Goal: Entertainment & Leisure: Consume media (video, audio)

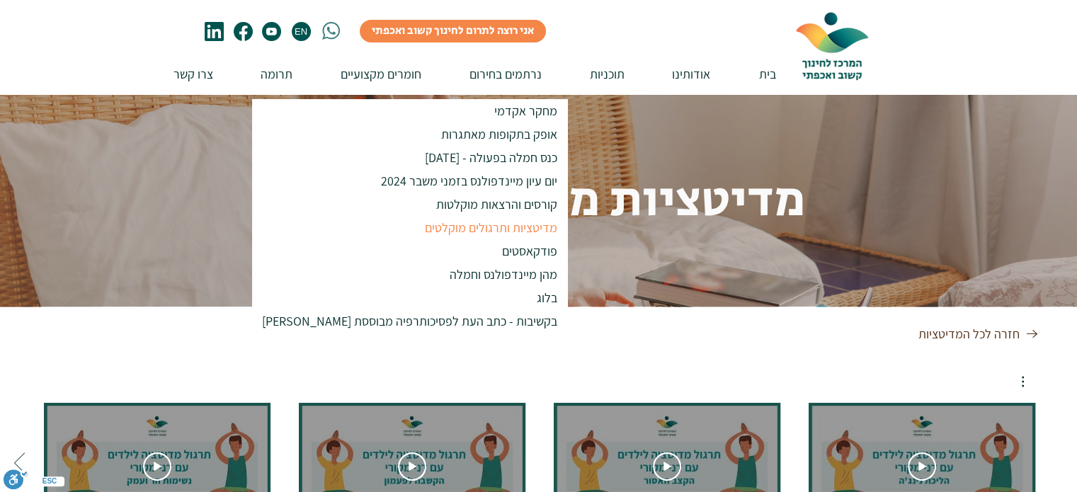
click at [425, 229] on p "מדיטציות ותרגולים מוקלטים" at bounding box center [490, 227] width 145 height 23
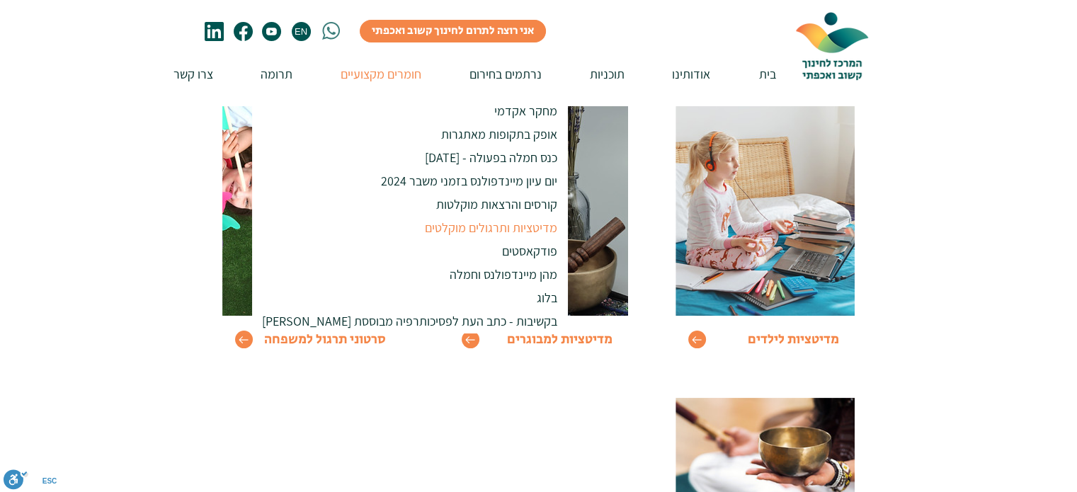
scroll to position [212, 0]
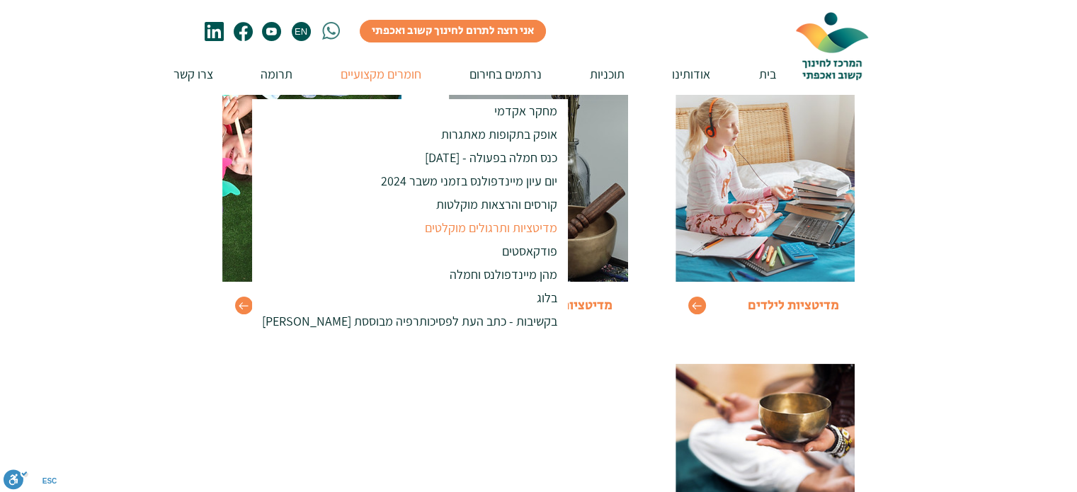
click at [966, 176] on div at bounding box center [538, 345] width 1077 height 600
click at [86, 248] on div at bounding box center [538, 345] width 1077 height 600
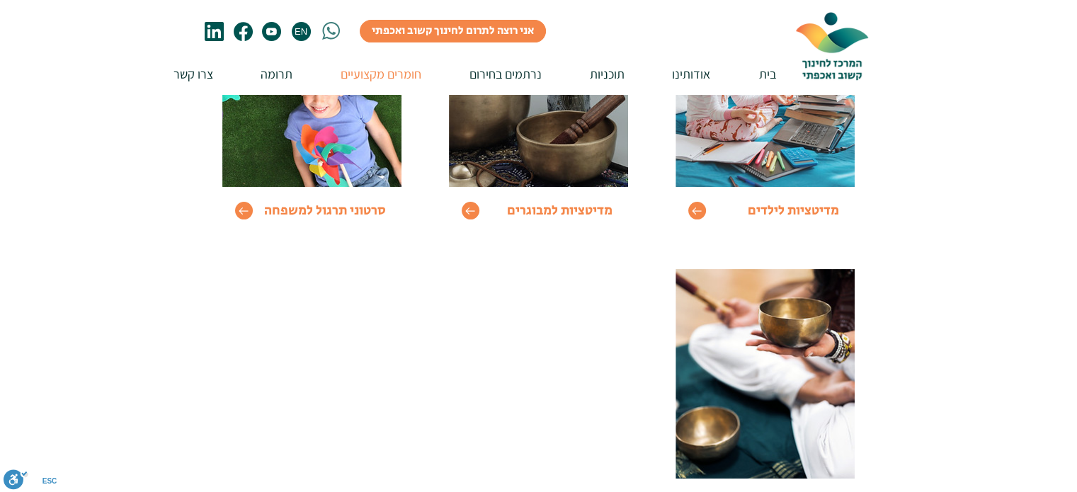
scroll to position [283, 0]
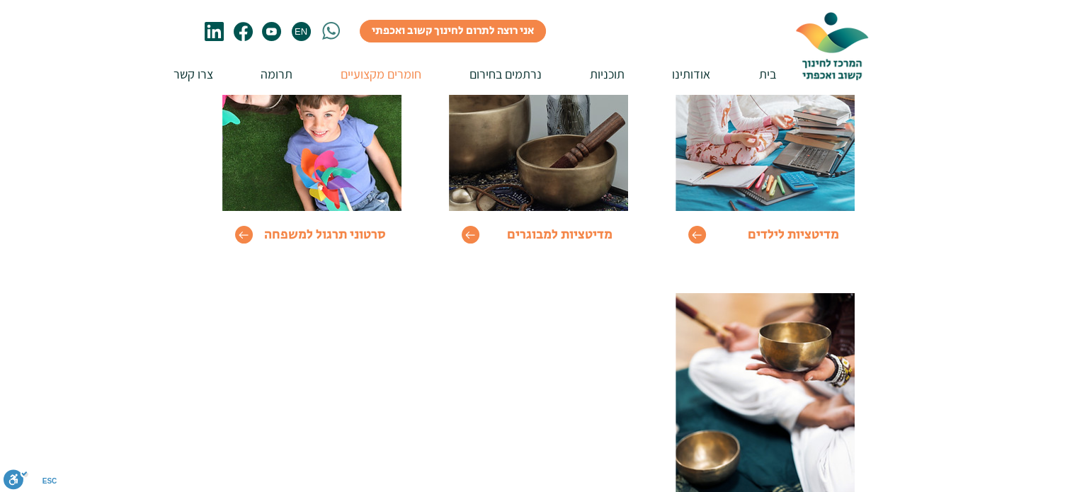
click at [552, 237] on span "מדיטציות למבוגרים" at bounding box center [559, 234] width 105 height 19
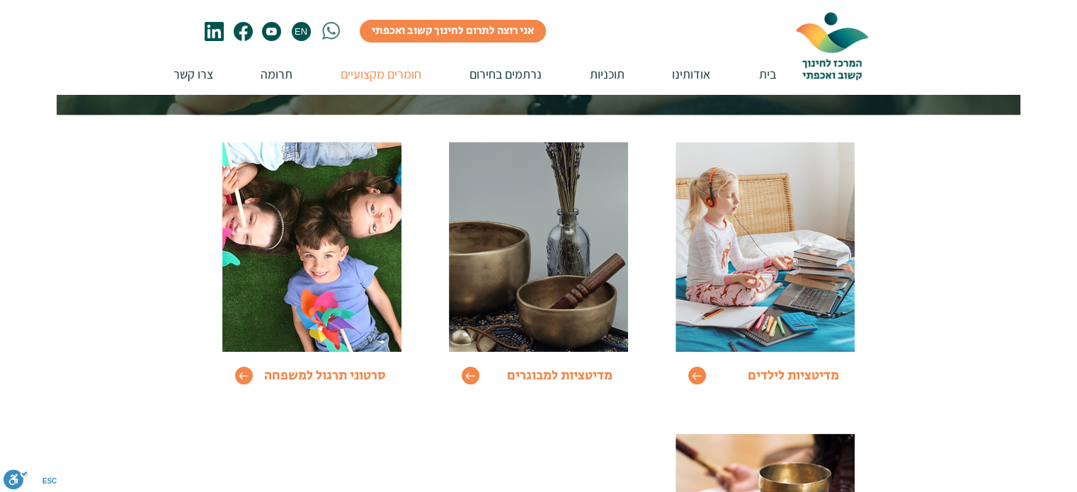
scroll to position [142, 0]
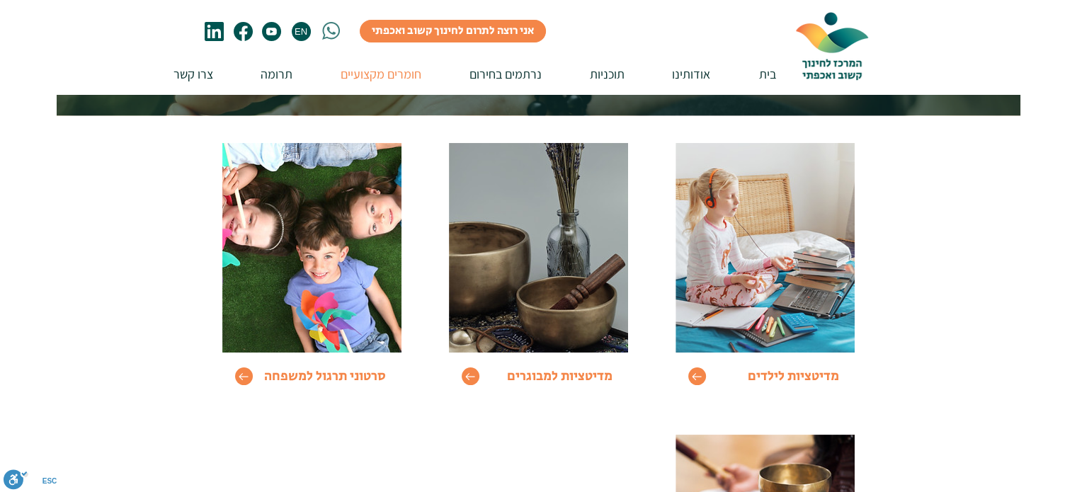
click at [540, 239] on img at bounding box center [538, 248] width 179 height 210
click at [469, 376] on icon "Go to" at bounding box center [469, 376] width 11 height 8
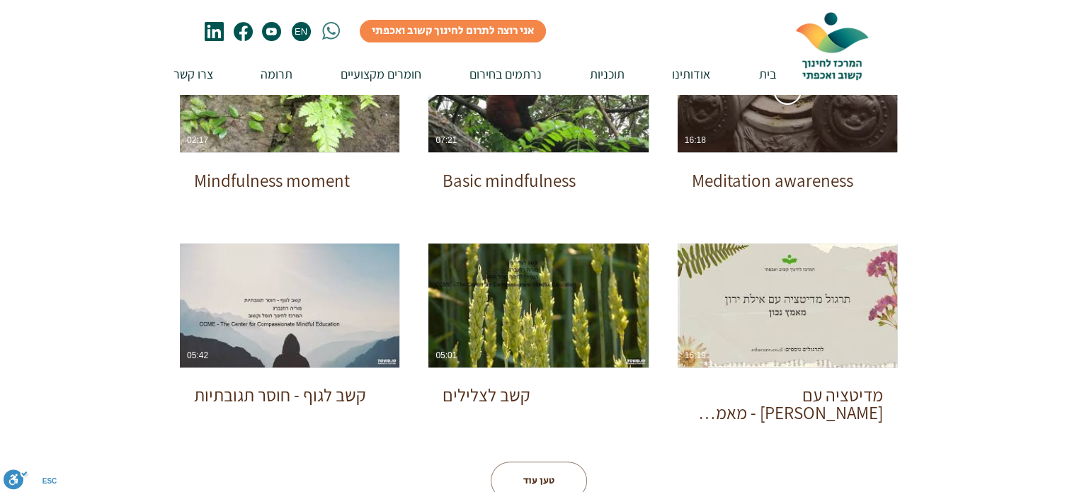
scroll to position [566, 0]
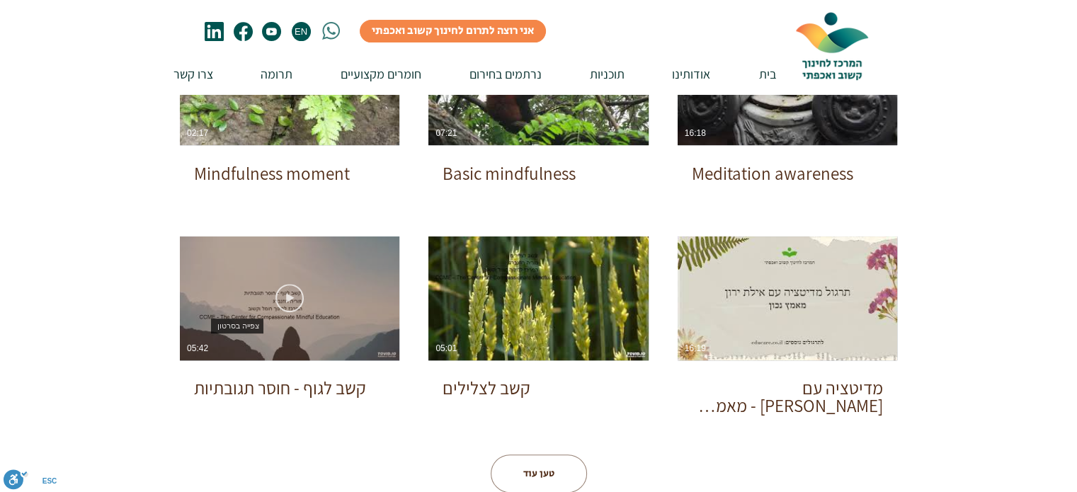
click at [289, 297] on use "צפייה בסרטון" at bounding box center [289, 298] width 28 height 28
click at [286, 308] on icon "צפייה בסרטון" at bounding box center [289, 298] width 28 height 28
